Goal: Task Accomplishment & Management: Use online tool/utility

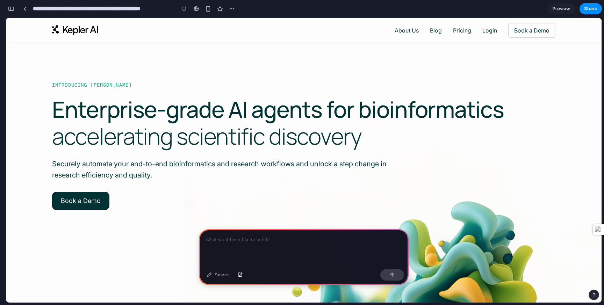
click at [279, 246] on div at bounding box center [304, 247] width 210 height 37
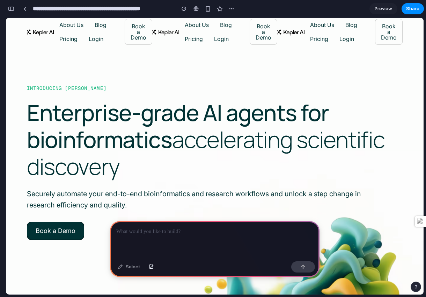
click at [253, 124] on span "accelerating scientific discovery" at bounding box center [206, 152] width 358 height 57
click at [131, 267] on div "Select" at bounding box center [129, 266] width 29 height 11
click at [208, 154] on span "accelerating scientific discovery" at bounding box center [206, 152] width 358 height 57
click at [180, 237] on div at bounding box center [215, 239] width 210 height 37
